Goal: Transaction & Acquisition: Download file/media

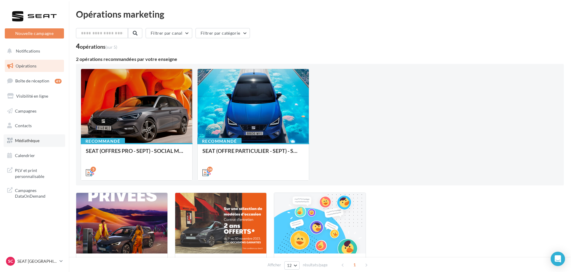
click at [46, 143] on link "Médiathèque" at bounding box center [35, 141] width 62 height 13
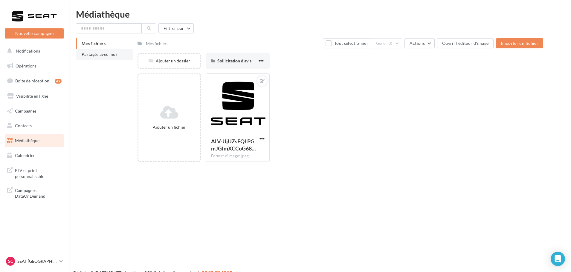
click at [96, 58] on li "Partagés avec moi" at bounding box center [104, 54] width 57 height 11
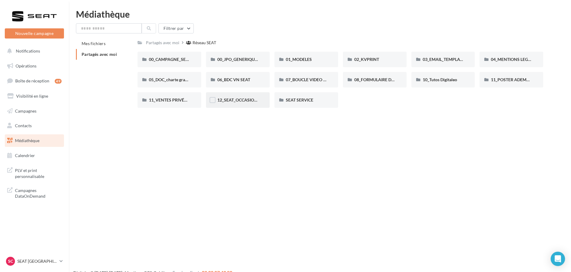
click at [248, 103] on div "12_SEAT_OCCASIONS_GARANTIES" at bounding box center [237, 100] width 41 height 6
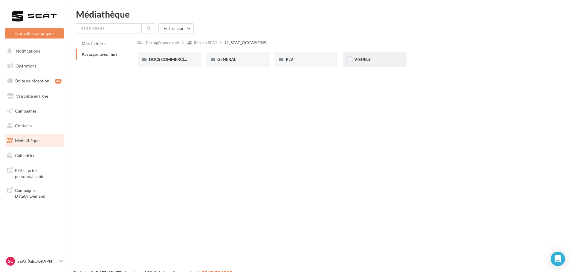
click at [373, 59] on div "VISUELS" at bounding box center [374, 60] width 41 height 6
click at [251, 63] on div "COIN DE PARE BRISE" at bounding box center [238, 60] width 64 height 16
click at [166, 57] on span "Bandeaux pour véhicules en ligne" at bounding box center [180, 59] width 62 height 5
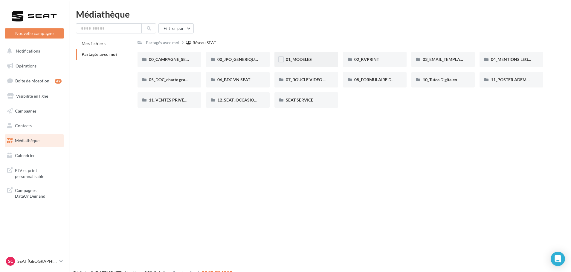
click at [315, 60] on div "01_MODELES" at bounding box center [306, 60] width 41 height 6
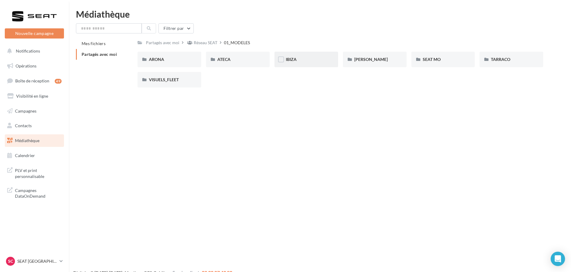
click at [309, 60] on div "IBIZA" at bounding box center [306, 60] width 41 height 6
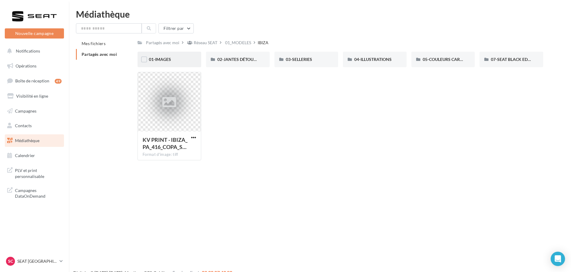
click at [181, 60] on div "01-IMAGES" at bounding box center [169, 60] width 41 height 6
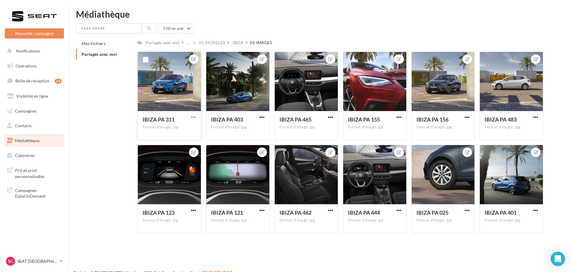
click at [194, 118] on span "button" at bounding box center [193, 117] width 5 height 5
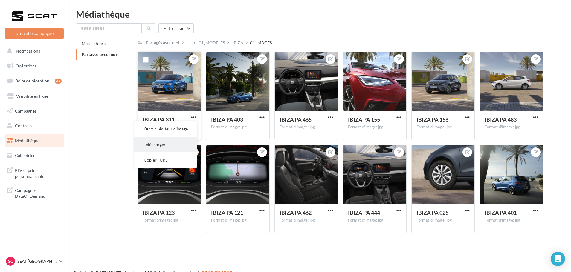
click at [178, 143] on button "Télécharger" at bounding box center [165, 145] width 63 height 16
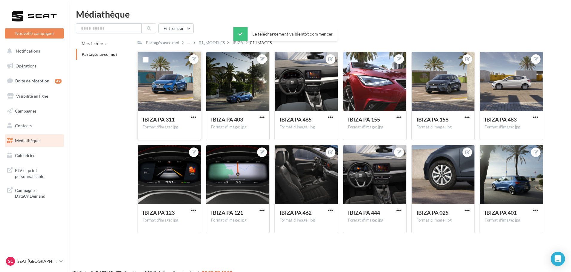
click at [26, 268] on div "SC SEAT CAEN SEAT-IFS" at bounding box center [34, 264] width 69 height 16
click at [28, 262] on p "SEAT [GEOGRAPHIC_DATA]" at bounding box center [37, 262] width 40 height 6
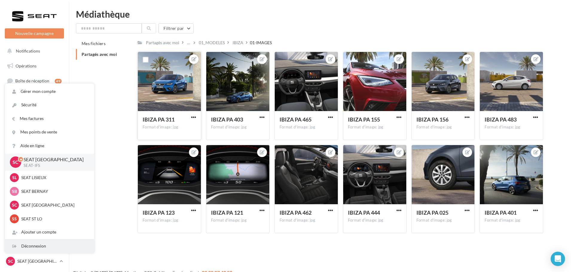
click at [32, 251] on div "Déconnexion" at bounding box center [49, 246] width 89 height 13
